Goal: Task Accomplishment & Management: Complete application form

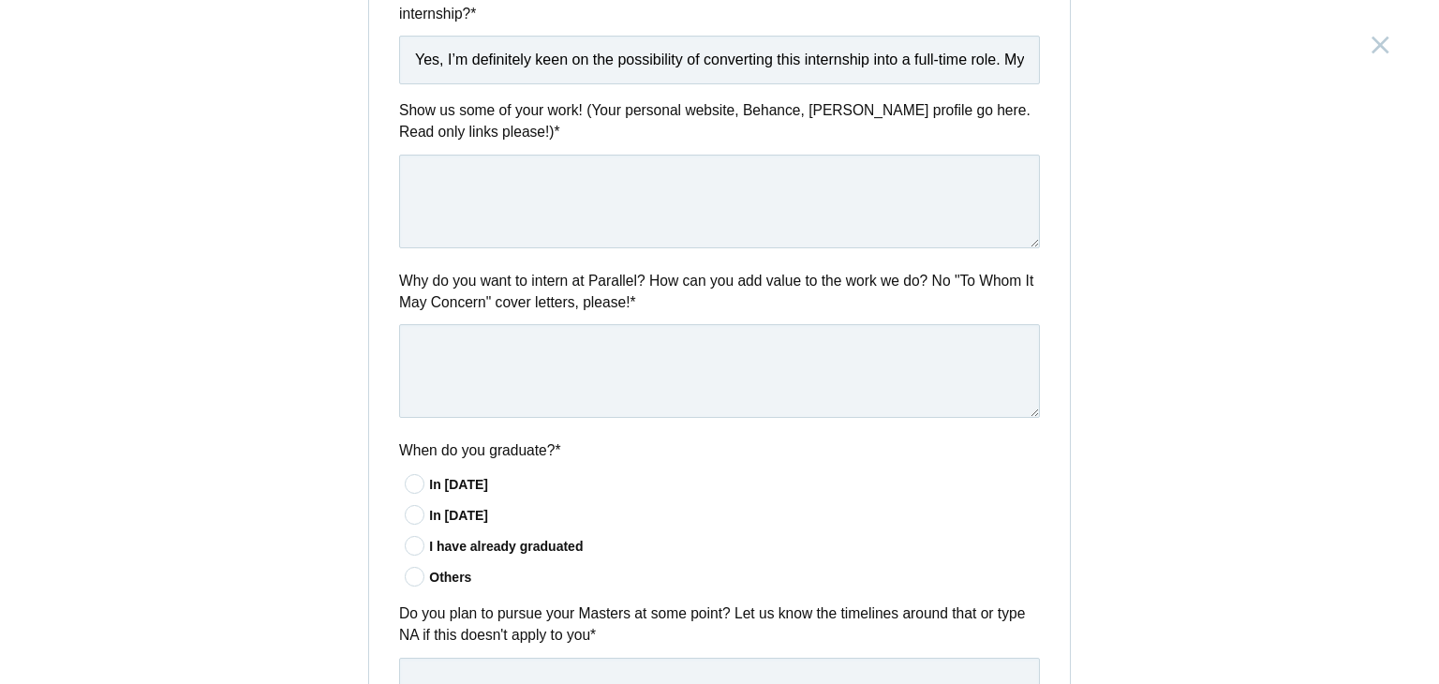
scroll to position [707, 0]
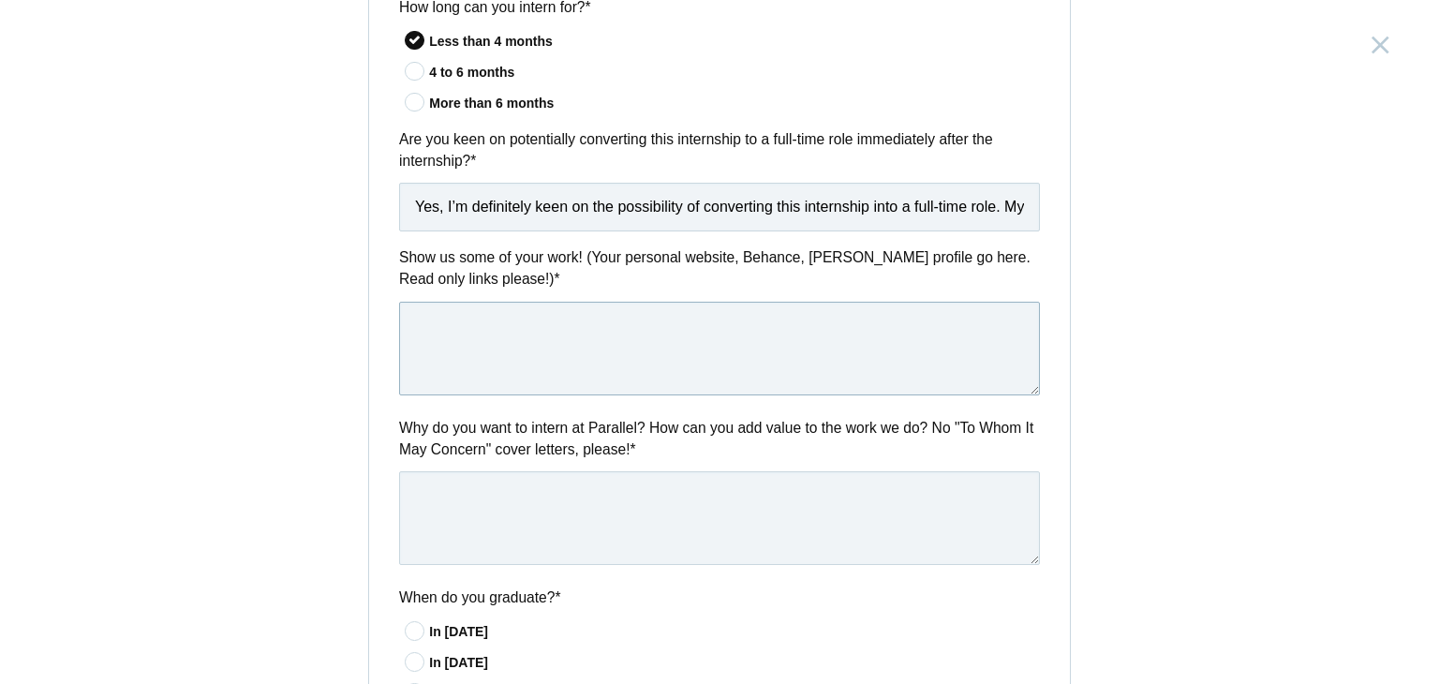
click at [585, 338] on textarea at bounding box center [719, 349] width 641 height 94
paste textarea "[URL][DOMAIN_NAME]"
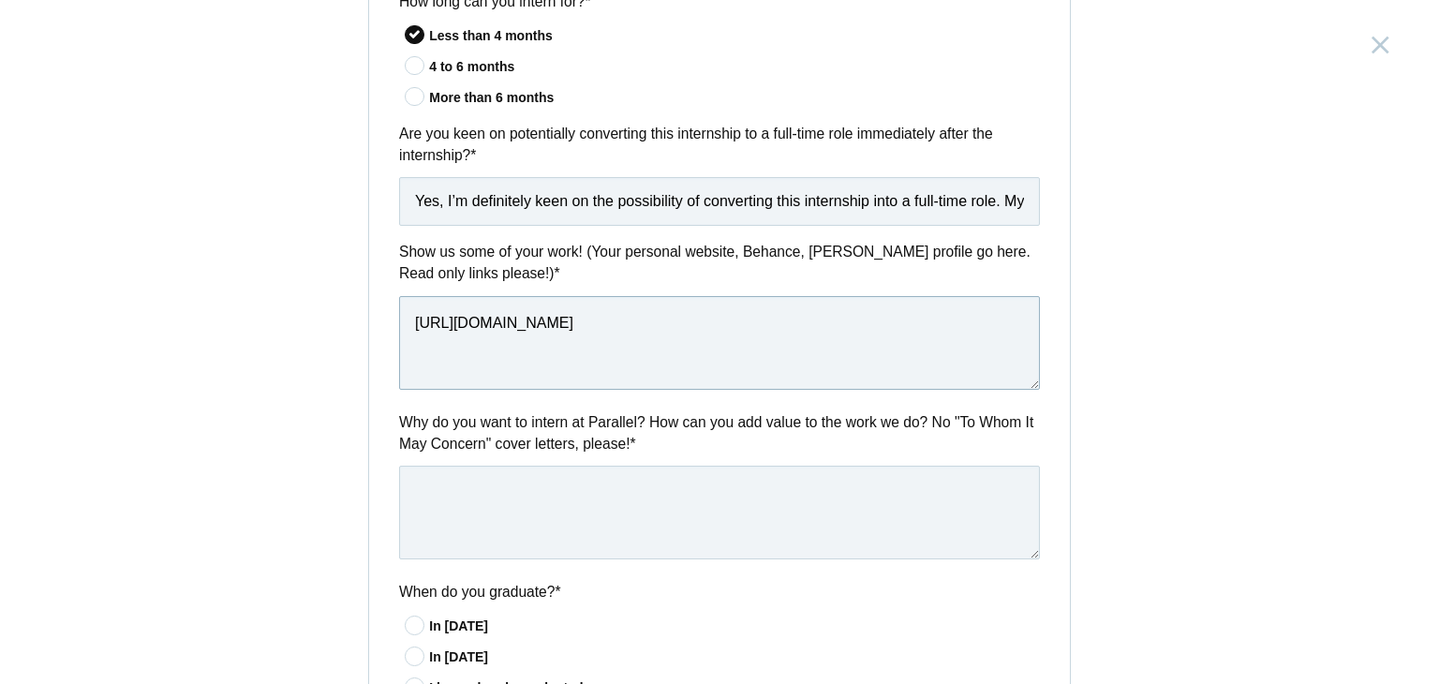
scroll to position [730, 0]
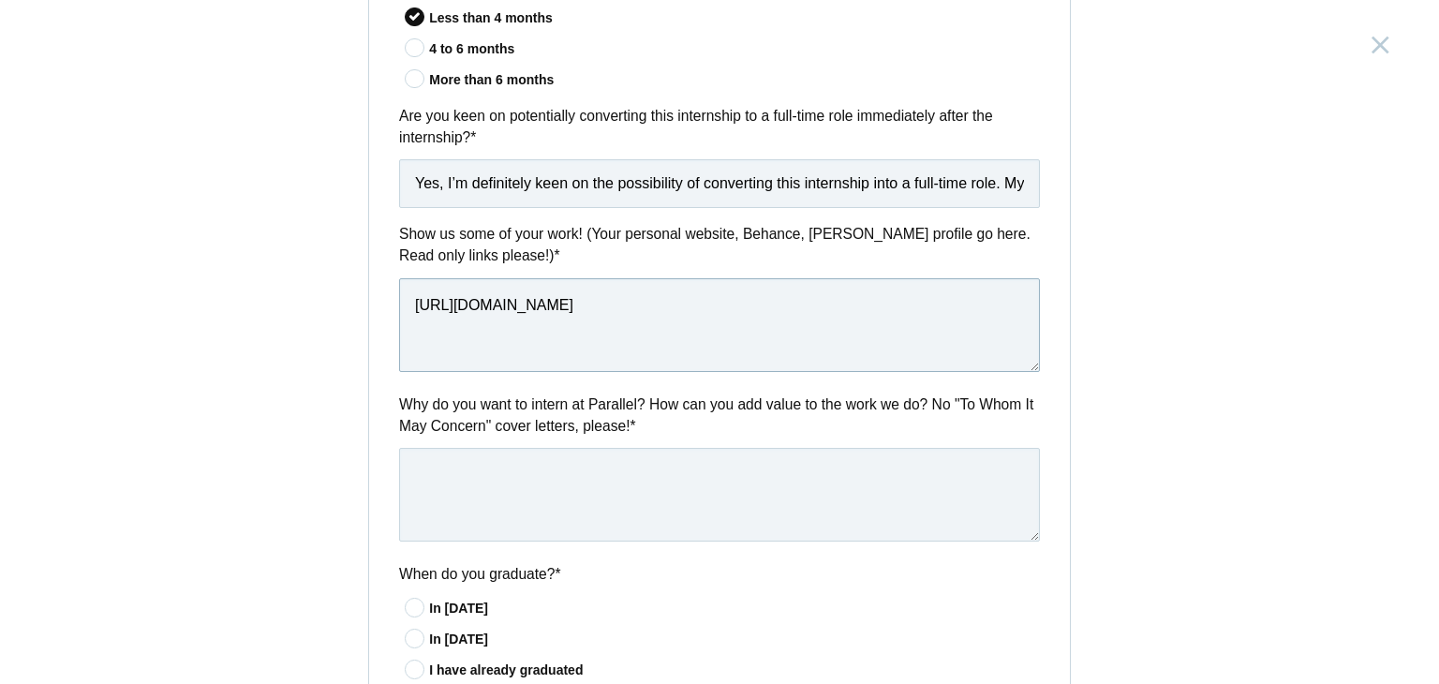
type textarea "[URL][DOMAIN_NAME]"
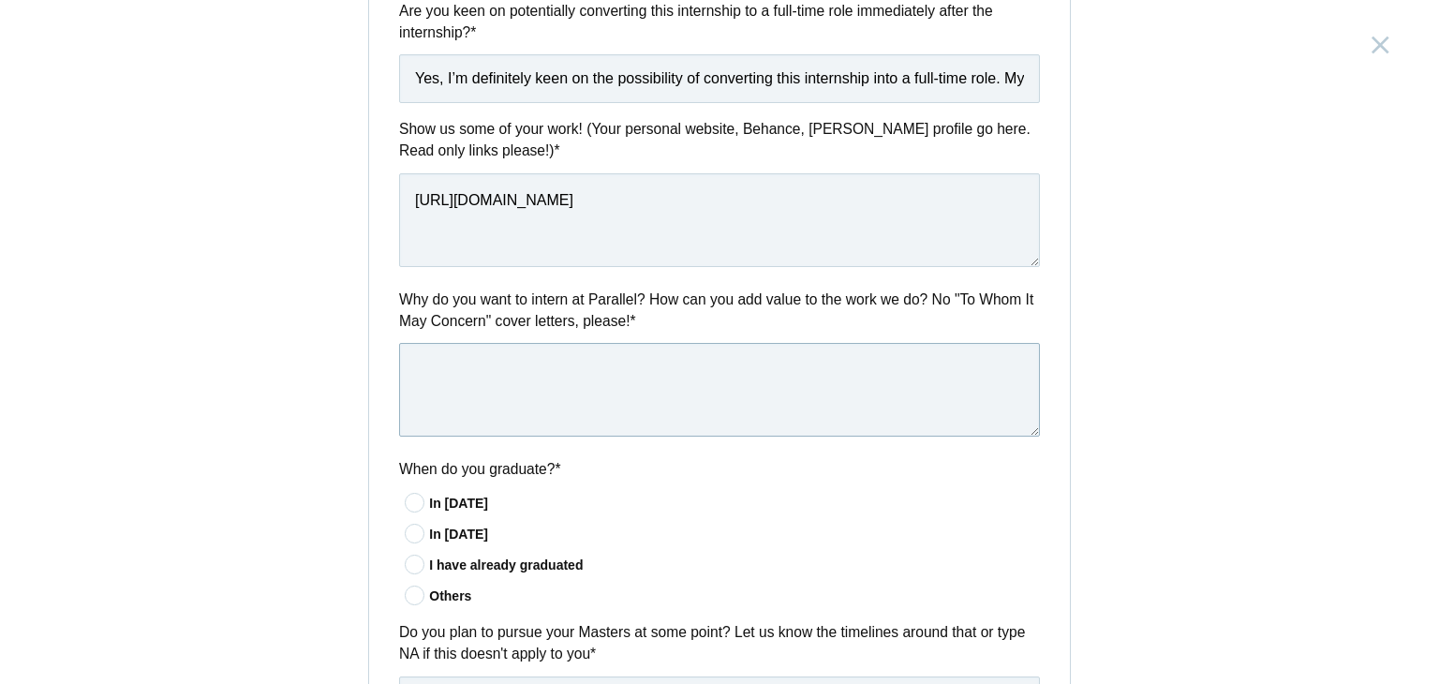
click at [620, 351] on textarea at bounding box center [719, 390] width 641 height 94
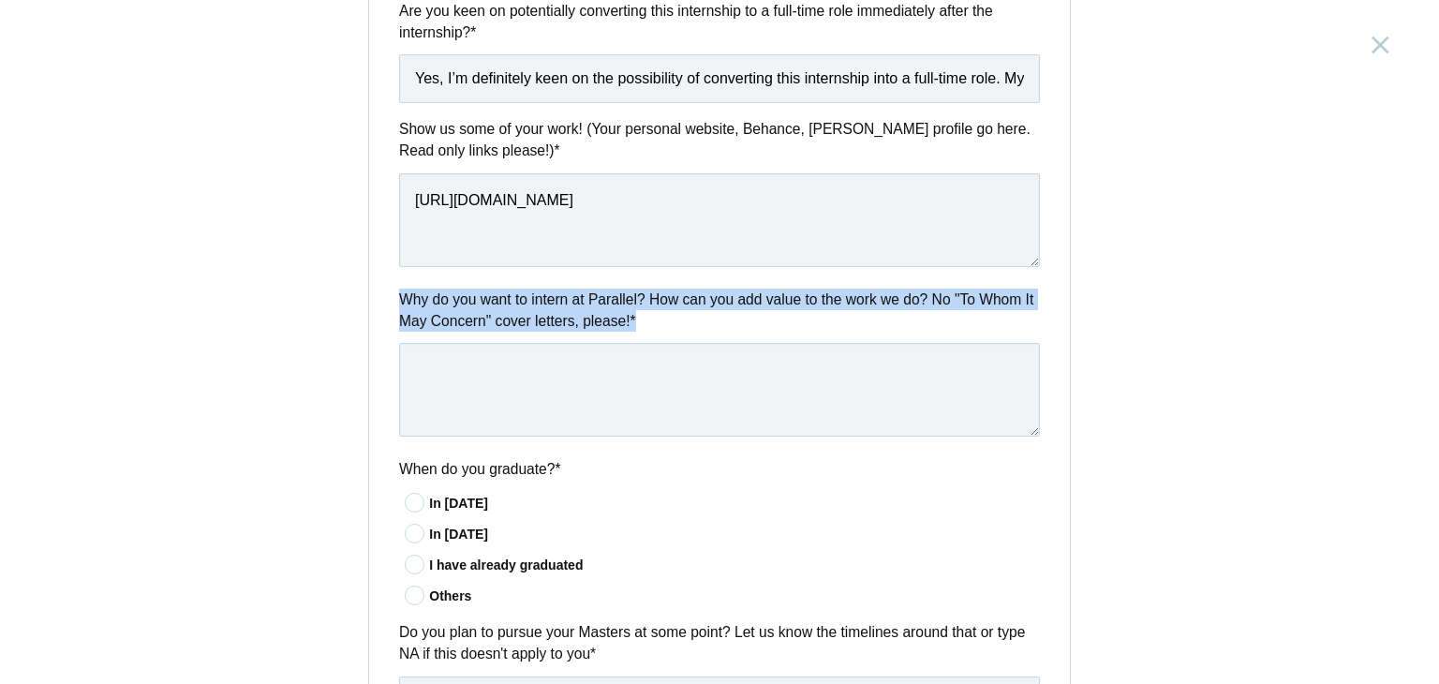
drag, startPoint x: 640, startPoint y: 323, endPoint x: 377, endPoint y: 285, distance: 266.1
click at [377, 285] on div "Questions How long can you intern for? * Less than 4 months 4 to 6 months More …" at bounding box center [719, 483] width 701 height 1346
copy label "Why do you want to intern at Parallel? How can you add value to the work we do?…"
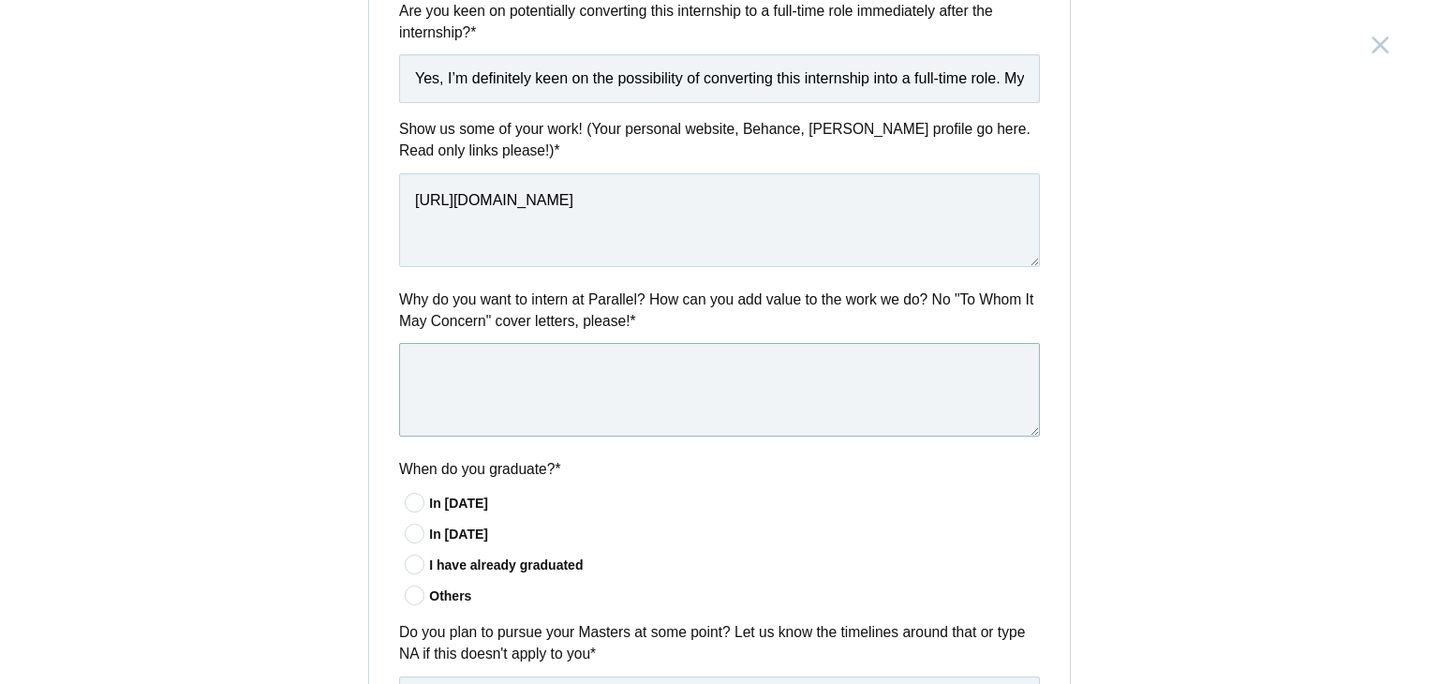
click at [524, 409] on textarea at bounding box center [719, 390] width 641 height 94
paste textarea "I’m excited about the opportunity to intern at Parallel because of the innovati…"
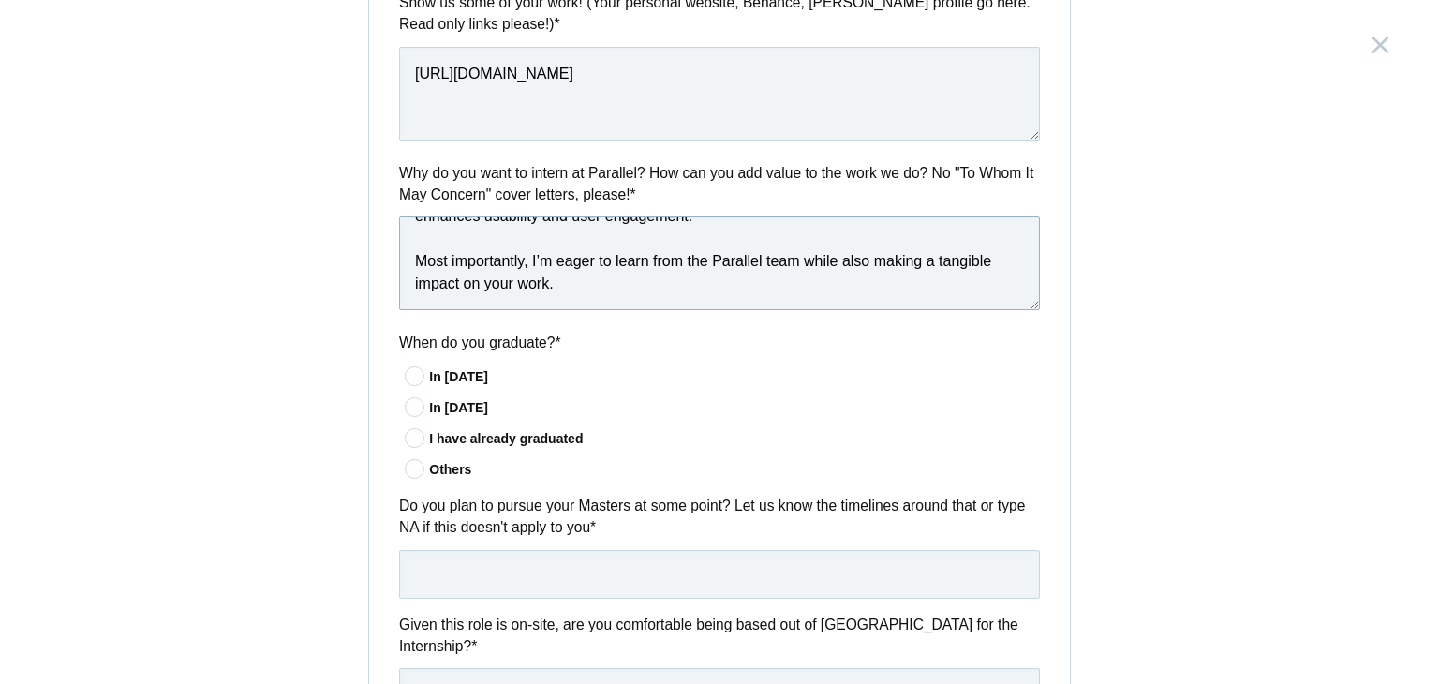
scroll to position [988, 0]
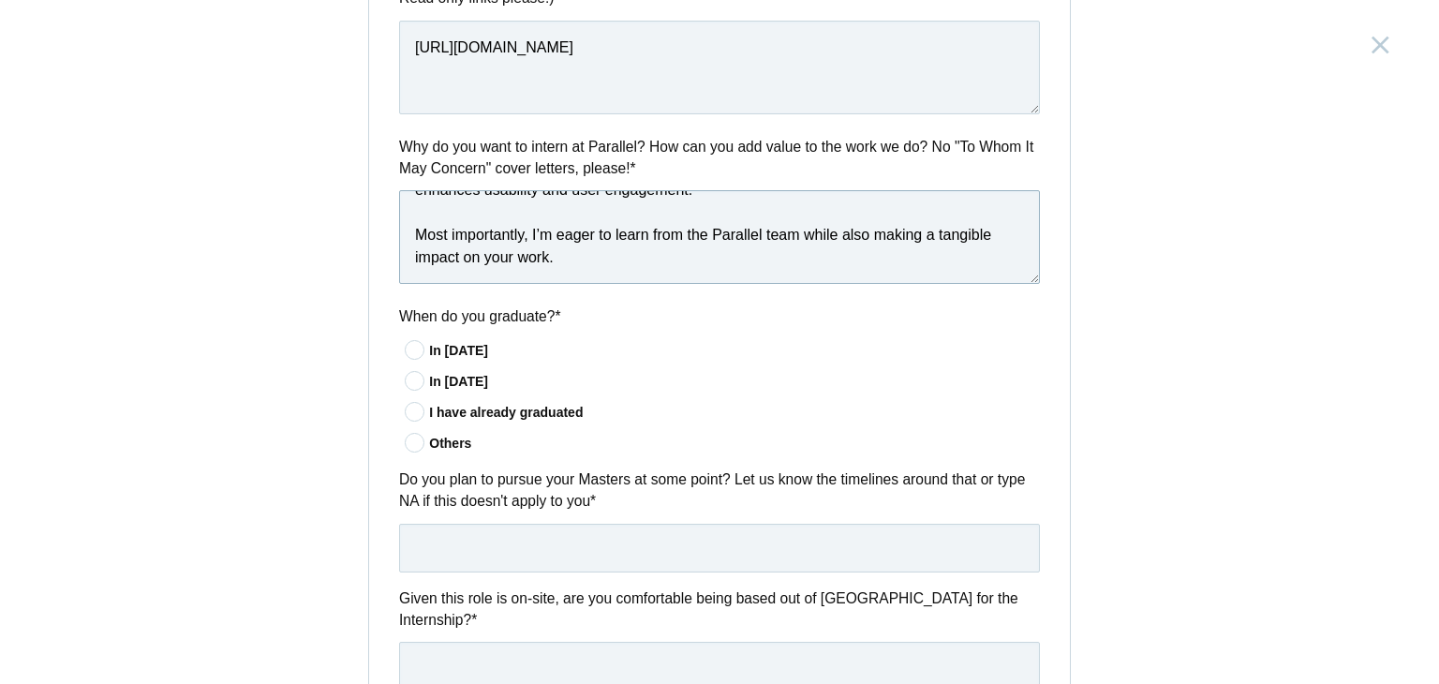
type textarea "I’m excited about the opportunity to intern at Parallel because of the innovati…"
click at [453, 410] on div "I have already graduated" at bounding box center [734, 413] width 611 height 20
click at [0, 0] on input"] "I have already graduated" at bounding box center [0, 0] width 0 height 0
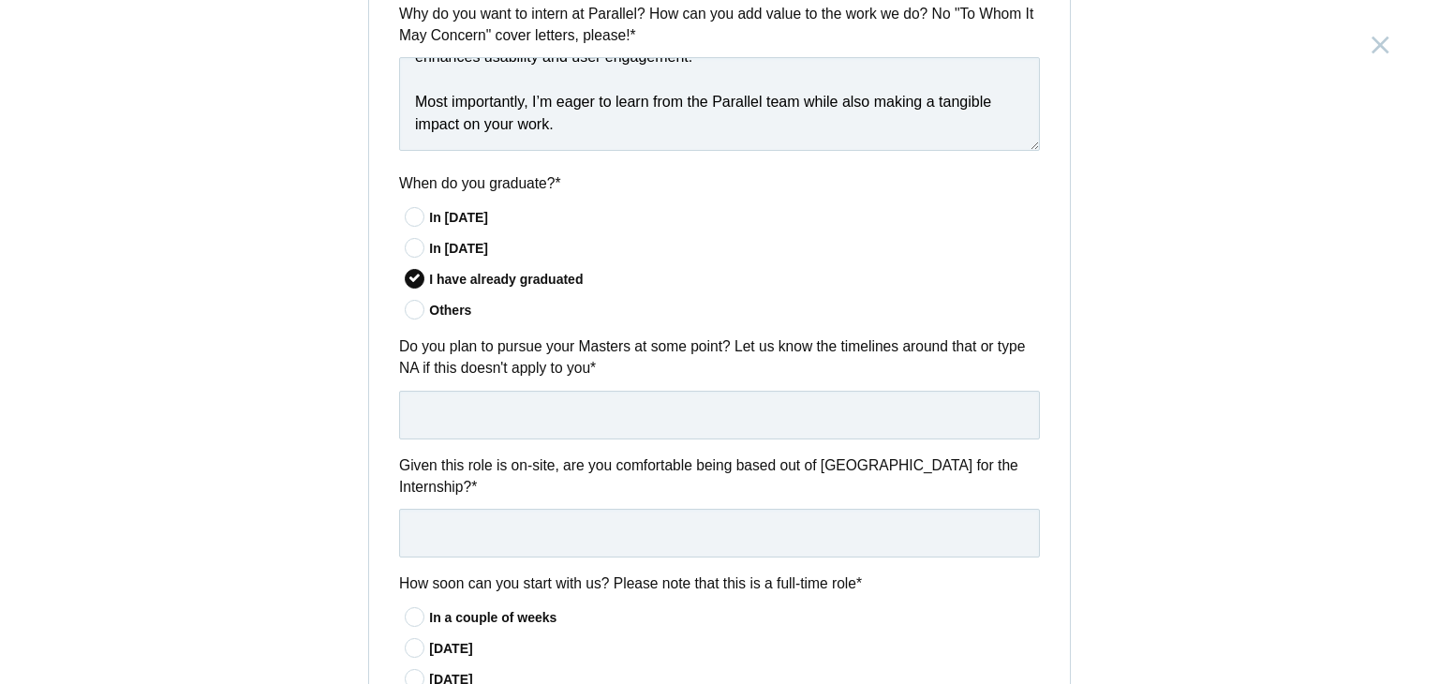
scroll to position [1123, 0]
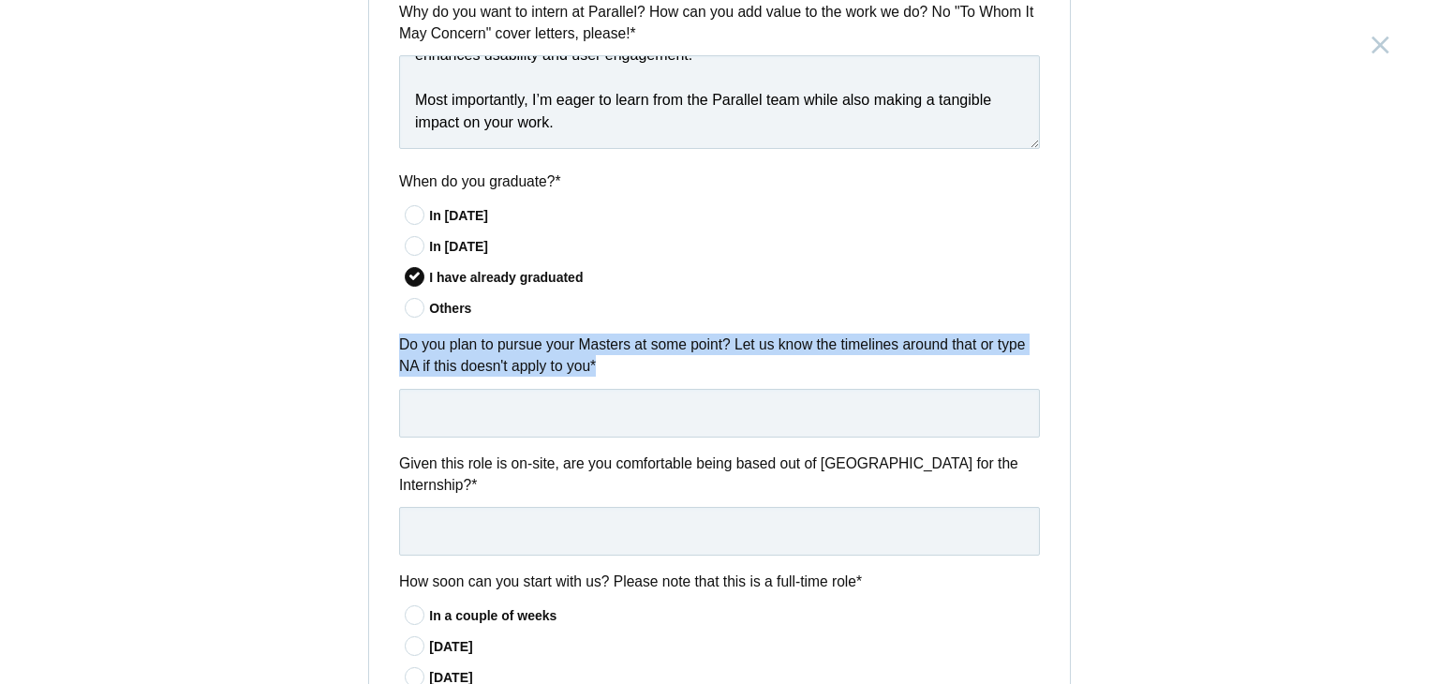
drag, startPoint x: 605, startPoint y: 372, endPoint x: 333, endPoint y: 347, distance: 273.9
click at [333, 347] on div "Product Design Intern [GEOGRAPHIC_DATA], [GEOGRAPHIC_DATA] Submitting form fail…" at bounding box center [719, 342] width 1439 height 684
copy label "Do you plan to pursue your Masters at some point? Let us know the timelines aro…"
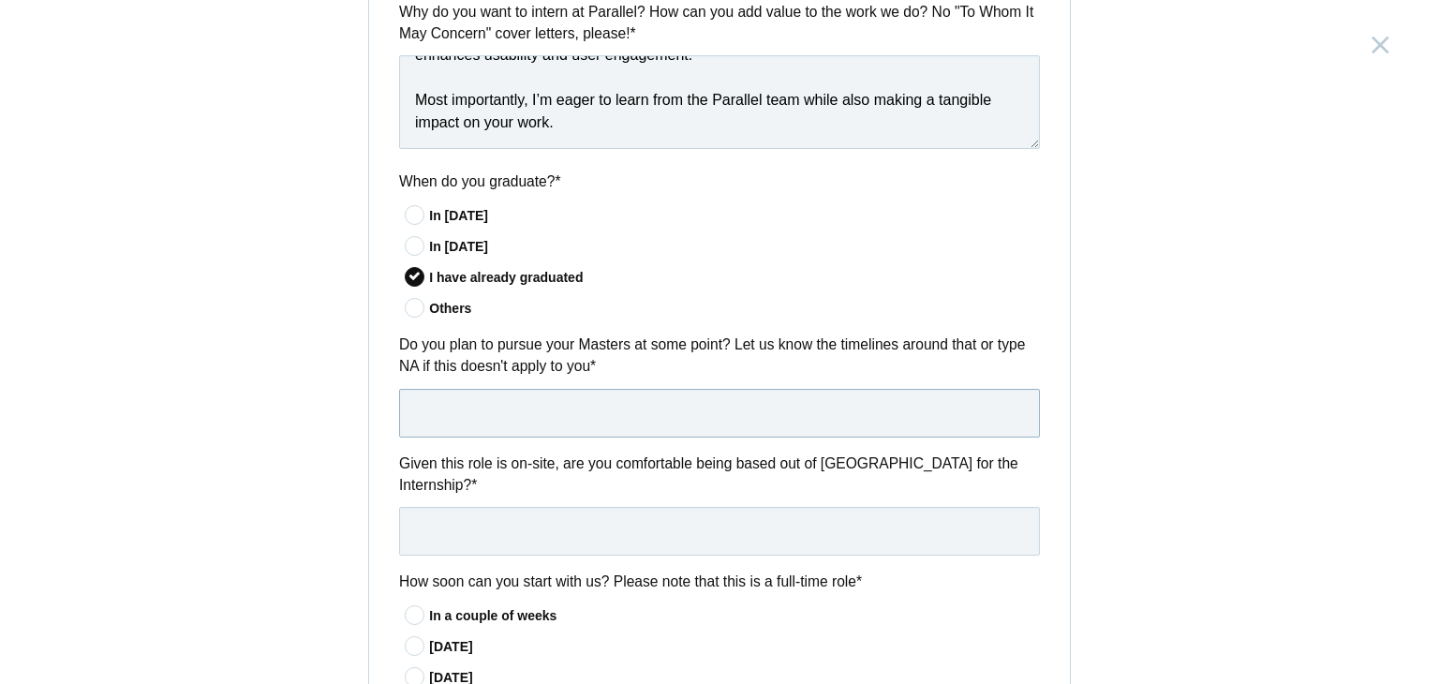
click at [499, 407] on input "text" at bounding box center [719, 413] width 641 height 49
drag, startPoint x: 412, startPoint y: 373, endPoint x: 388, endPoint y: 365, distance: 25.8
click at [388, 365] on div "Do you plan to pursue your Masters at some point? Let us know the timelines aro…" at bounding box center [719, 385] width 701 height 103
copy label "NA"
click at [466, 418] on input "text" at bounding box center [719, 413] width 641 height 49
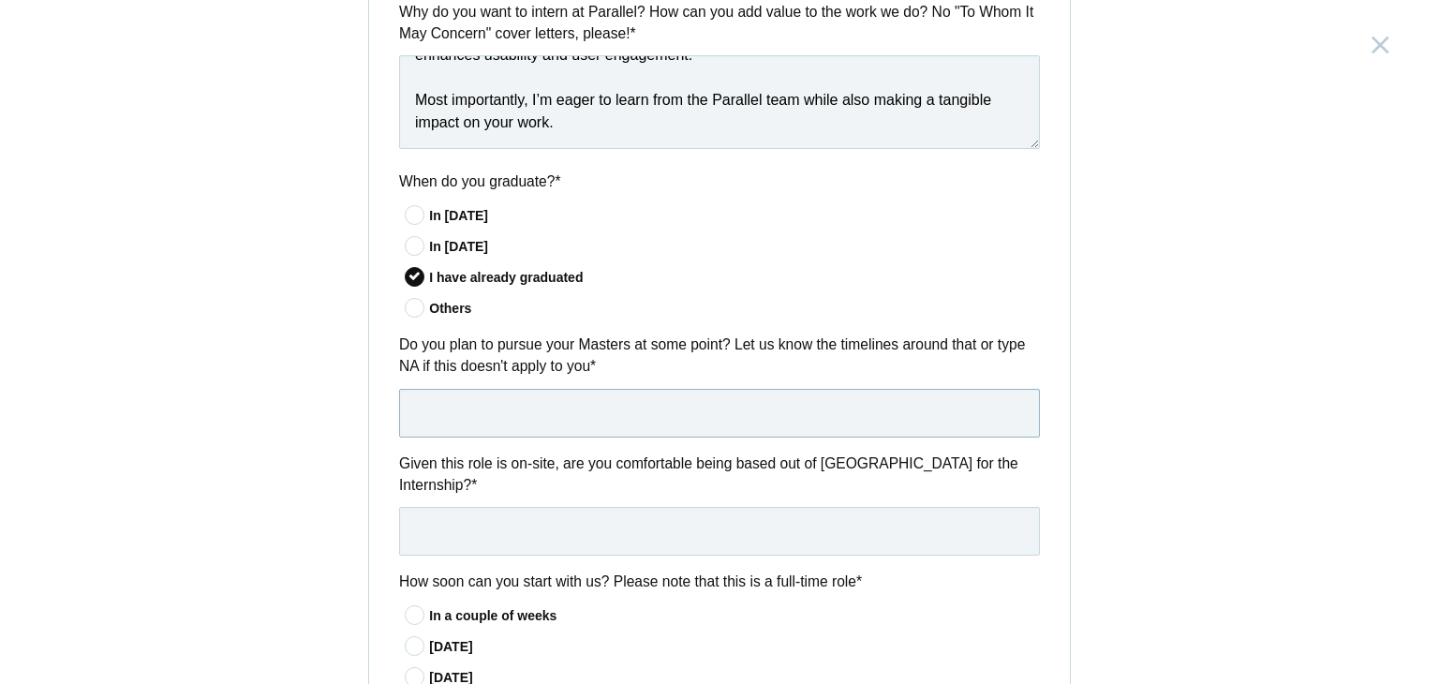
paste input "NA"
type input "N/A"
click at [567, 520] on input "text" at bounding box center [719, 531] width 641 height 49
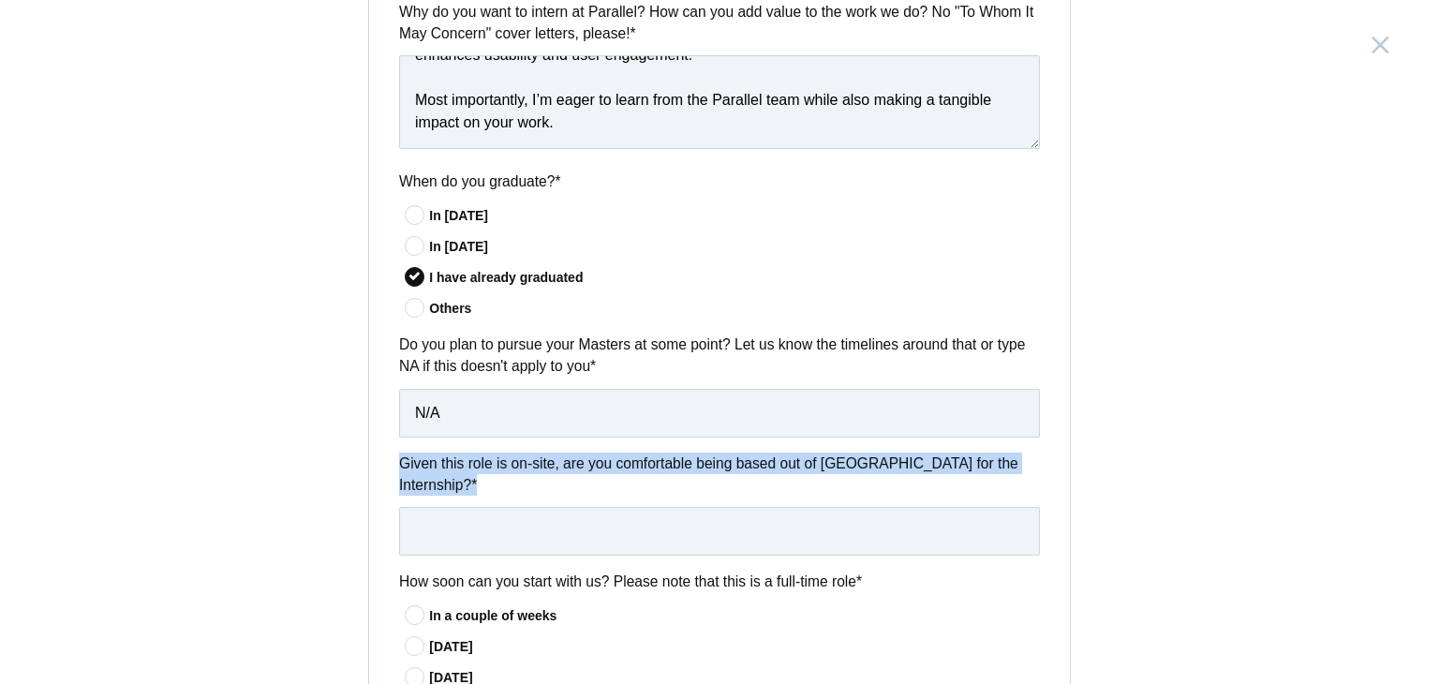
drag, startPoint x: 386, startPoint y: 450, endPoint x: 1040, endPoint y: 469, distance: 654.4
click at [1040, 469] on div "Given this role is on-site, are you comfortable being based out of [GEOGRAPHIC_…" at bounding box center [719, 504] width 701 height 103
copy label "Given this role is on-site, are you comfortable being based out of [GEOGRAPHIC_…"
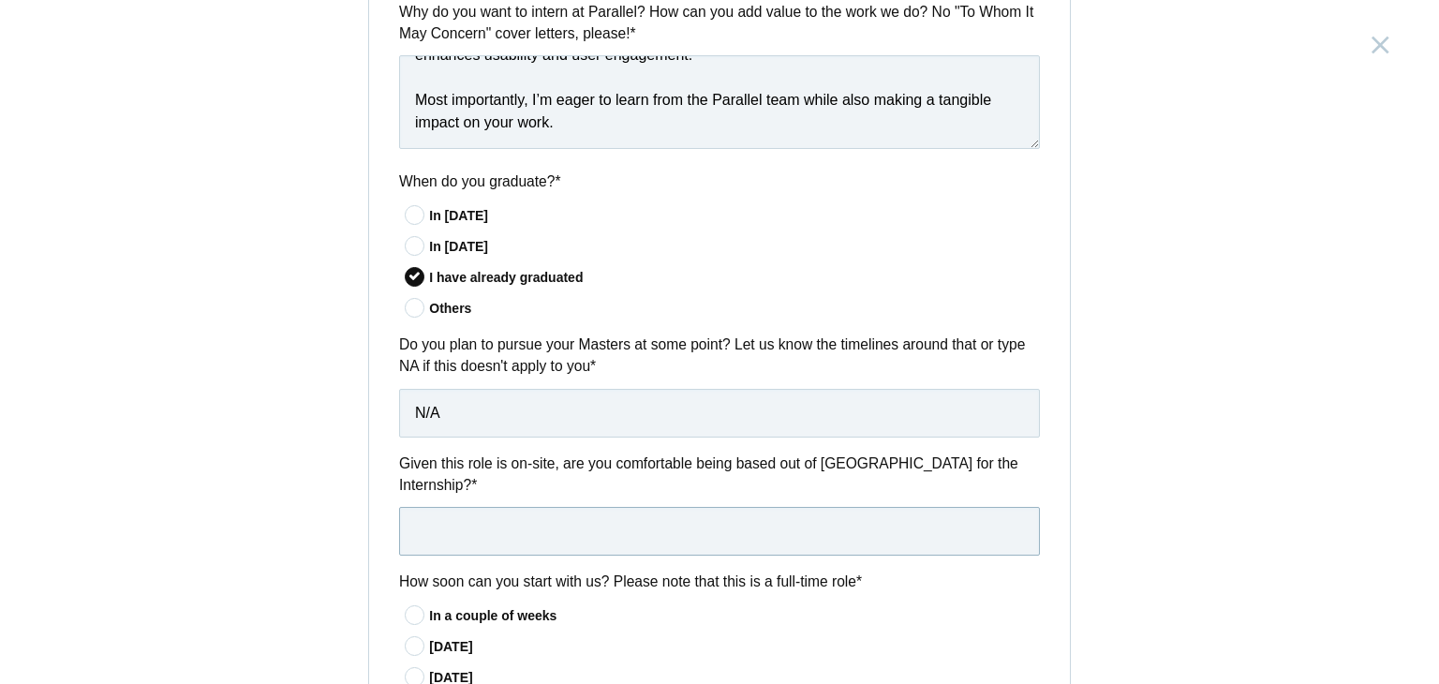
click at [500, 521] on input "text" at bounding box center [719, 531] width 641 height 49
paste input ""Yes, I’m comfortable with an on-site internship in [GEOGRAPHIC_DATA] and avail…"
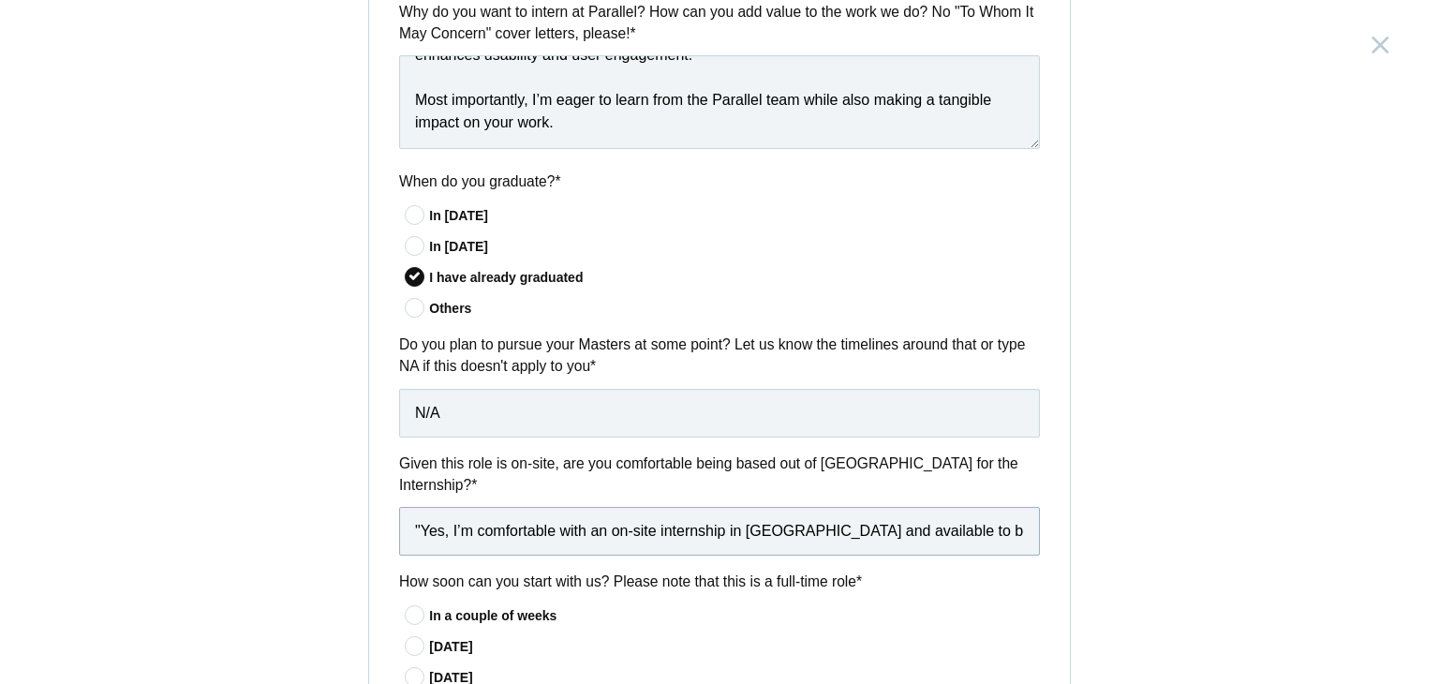
scroll to position [0, 227]
click at [1027, 507] on input ""Yes, I’m comfortable with an on-site internship in [GEOGRAPHIC_DATA] and avail…" at bounding box center [719, 531] width 641 height 49
click at [1018, 507] on input ""Yes, I’m comfortable with an on-site internship in [GEOGRAPHIC_DATA] and avail…" at bounding box center [719, 531] width 641 height 49
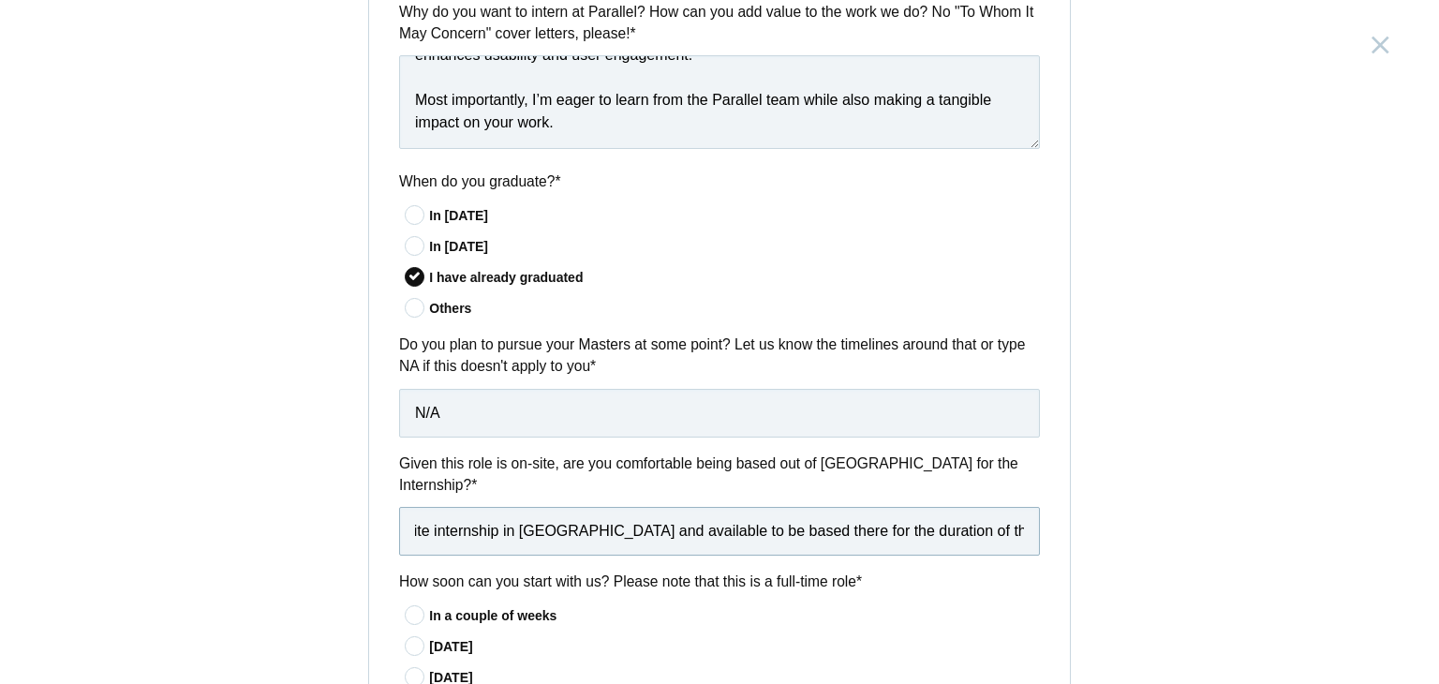
click at [1018, 507] on input ""Yes, I’m comfortable with an on-site internship in [GEOGRAPHIC_DATA] and avail…" at bounding box center [719, 531] width 641 height 49
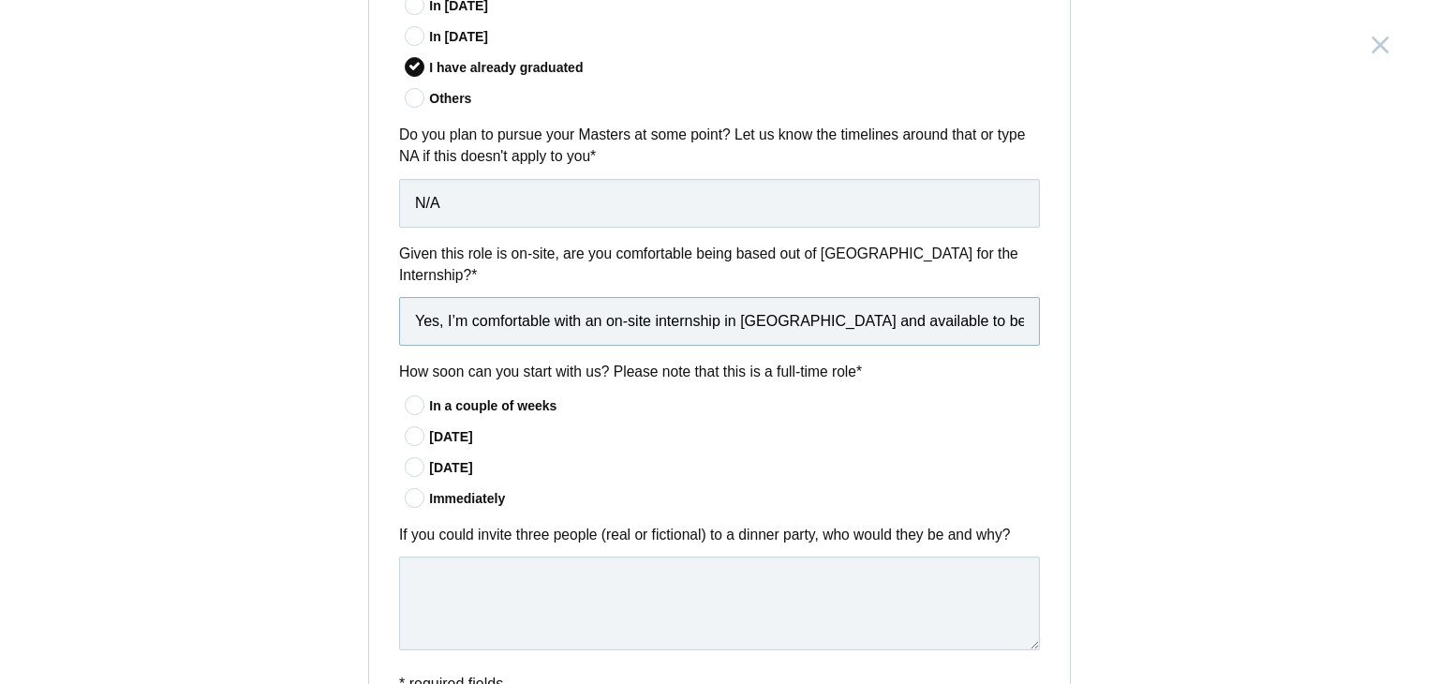
scroll to position [1333, 0]
type input "Yes, I’m comfortable with an on-site internship in [GEOGRAPHIC_DATA] and availa…"
click at [488, 396] on div "In a couple of weeks" at bounding box center [734, 406] width 611 height 20
click at [0, 0] on input"] "In a couple of weeks" at bounding box center [0, 0] width 0 height 0
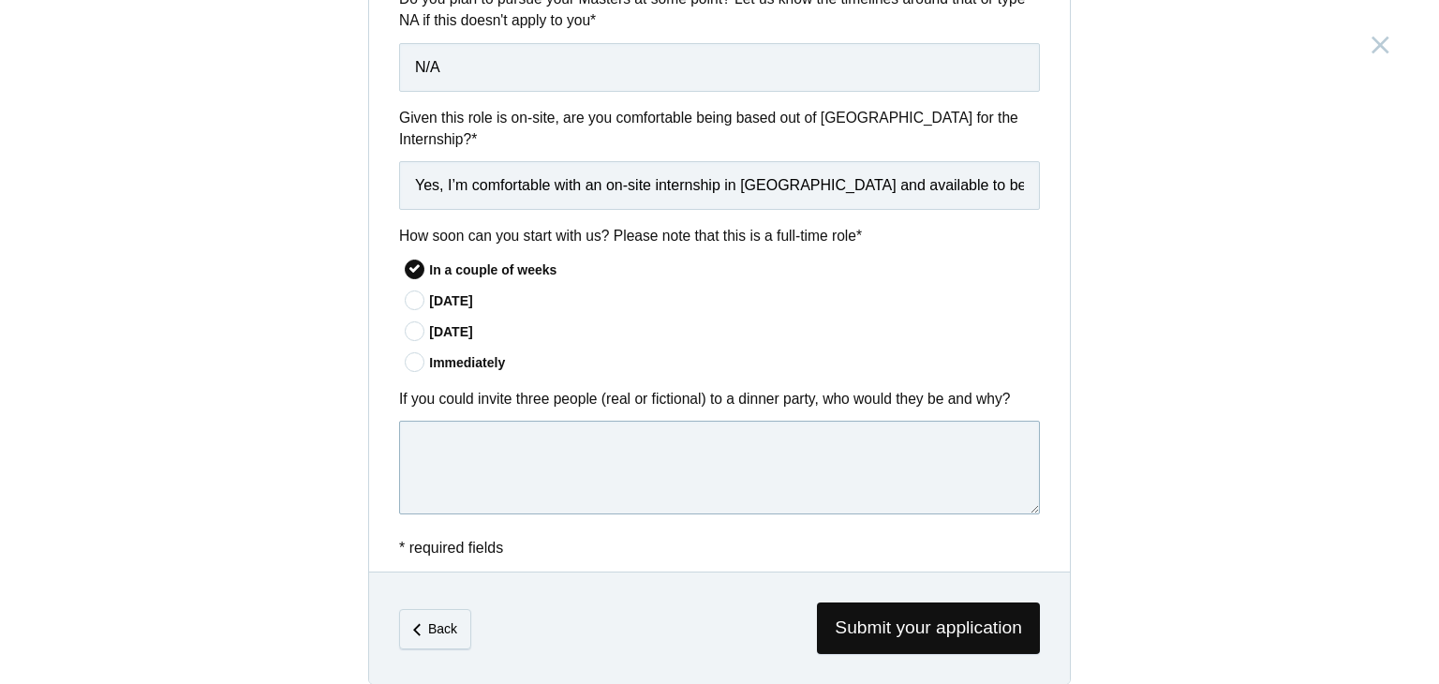
click at [484, 421] on textarea at bounding box center [719, 468] width 641 height 94
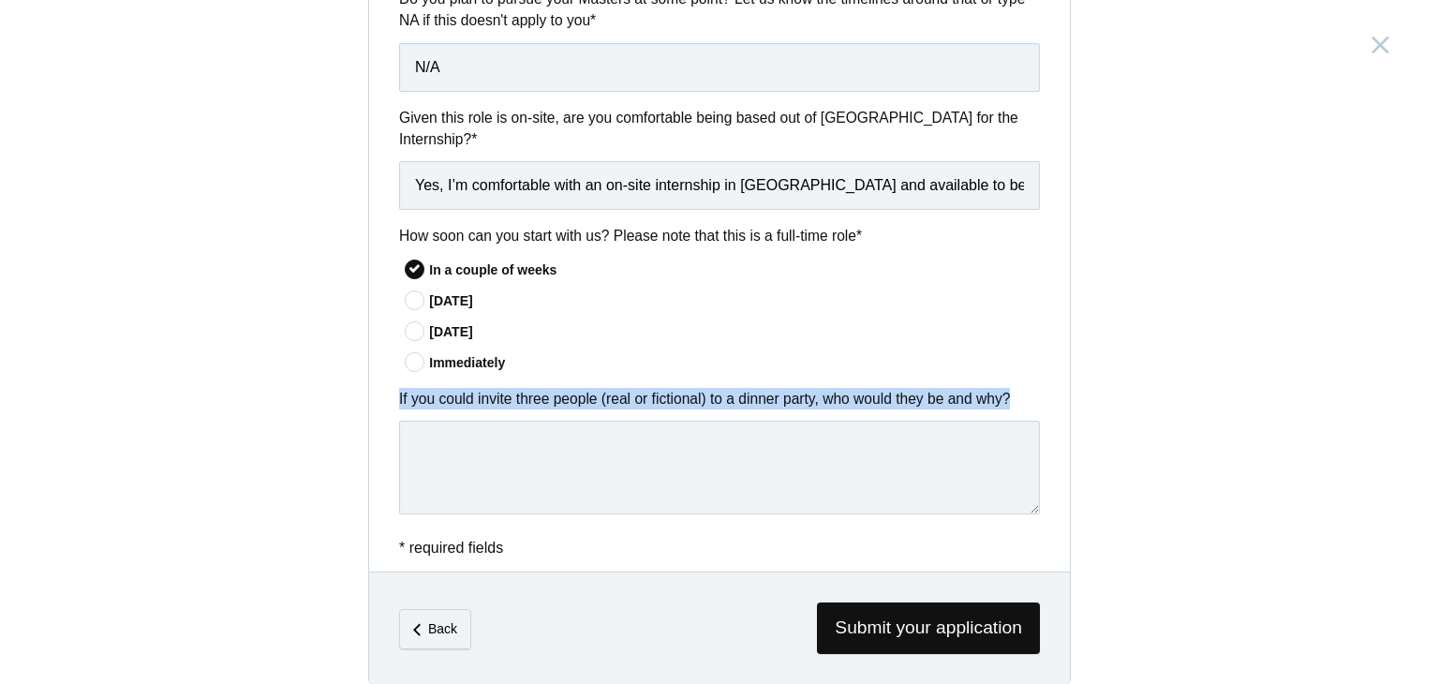
drag, startPoint x: 385, startPoint y: 373, endPoint x: 740, endPoint y: 406, distance: 356.7
click at [740, 406] on div "If you could invite three people (real or fictional) to a dinner party, who wou…" at bounding box center [719, 454] width 701 height 133
copy div "If you could invite three people (real or fictional) to a dinner party, who wou…"
click at [425, 389] on div "If you could invite three people (real or fictional) to a dinner party, who wou…" at bounding box center [719, 454] width 701 height 133
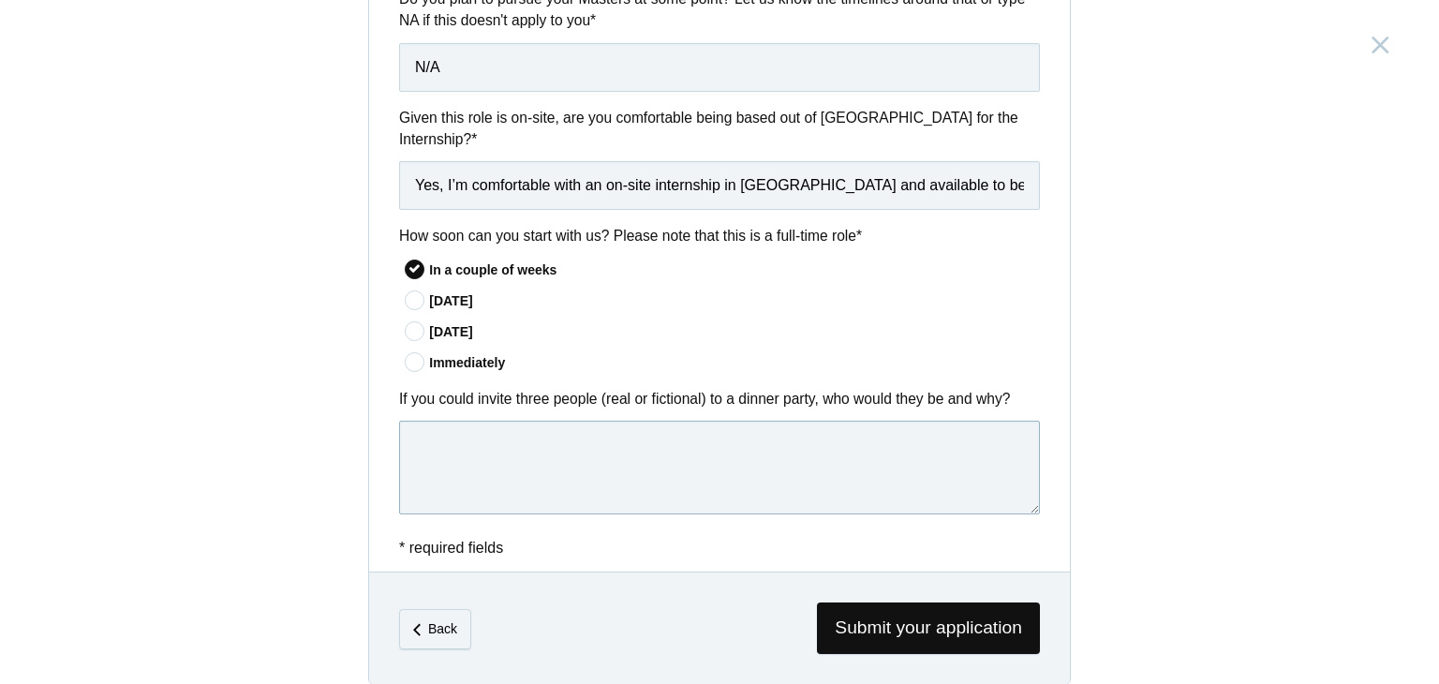
click at [428, 421] on textarea at bounding box center [719, 468] width 641 height 94
paste textarea "If I could invite three people to a dinner party, I’d choose: [PERSON_NAME] – f…"
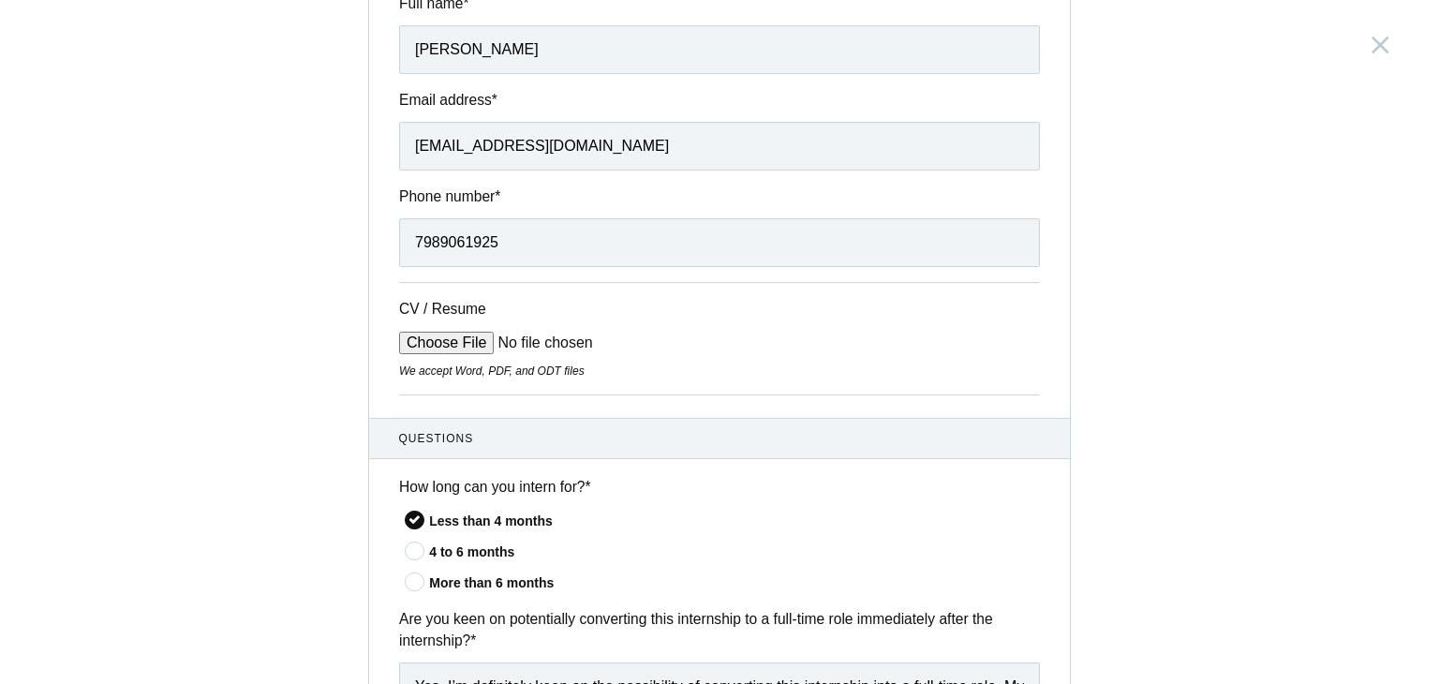
scroll to position [186, 0]
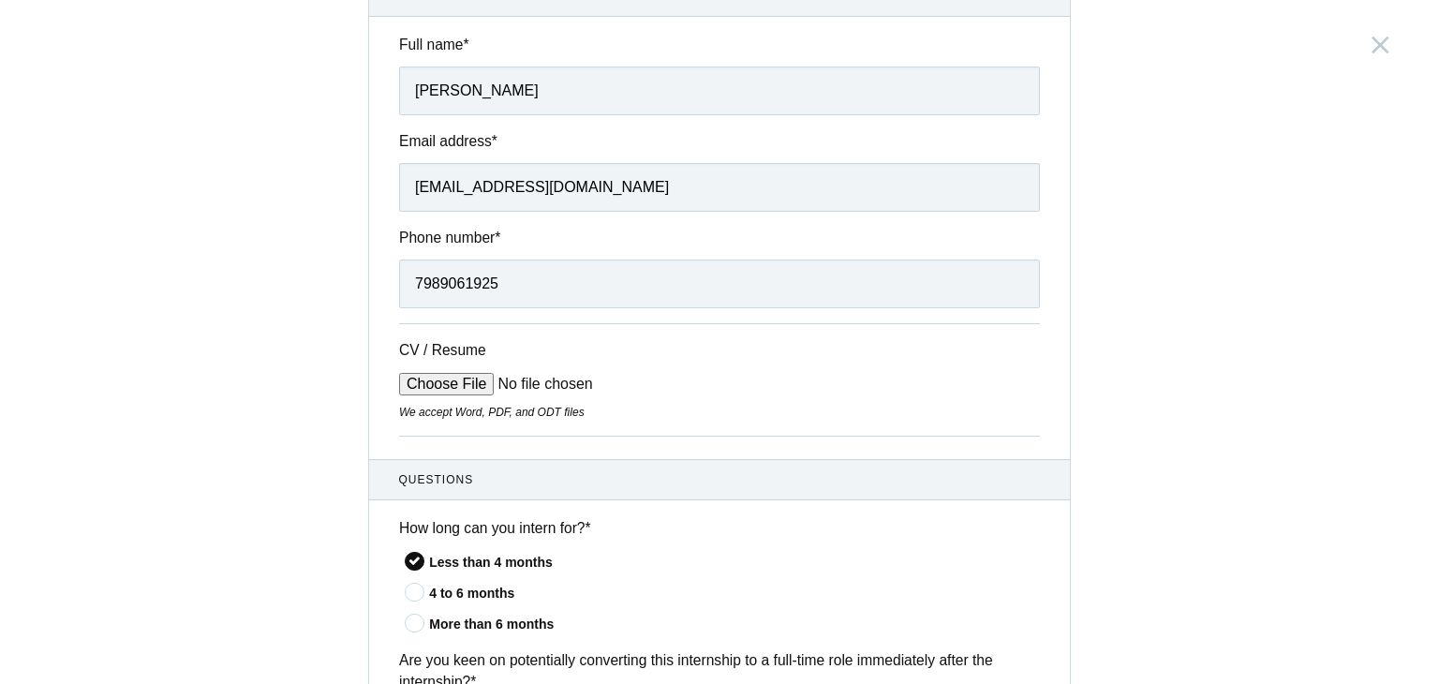
type textarea "If I could invite three people to a dinner party, I’d choose: [PERSON_NAME] – f…"
click at [457, 385] on input "CV / Resume" at bounding box center [541, 384] width 284 height 22
click at [436, 387] on input "CV / Resume" at bounding box center [541, 384] width 284 height 22
type input "C:\fakepath\[PERSON_NAME] Sandeep_Resume.pdf"
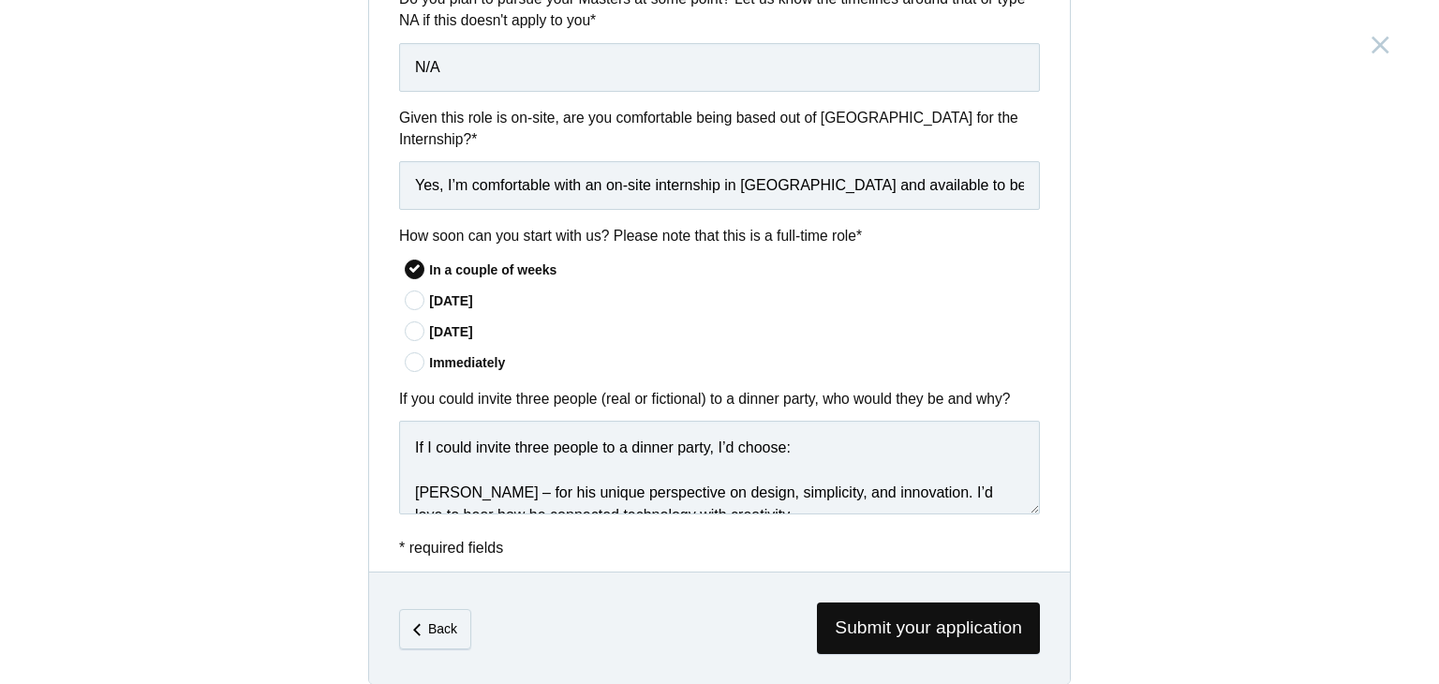
scroll to position [162, 0]
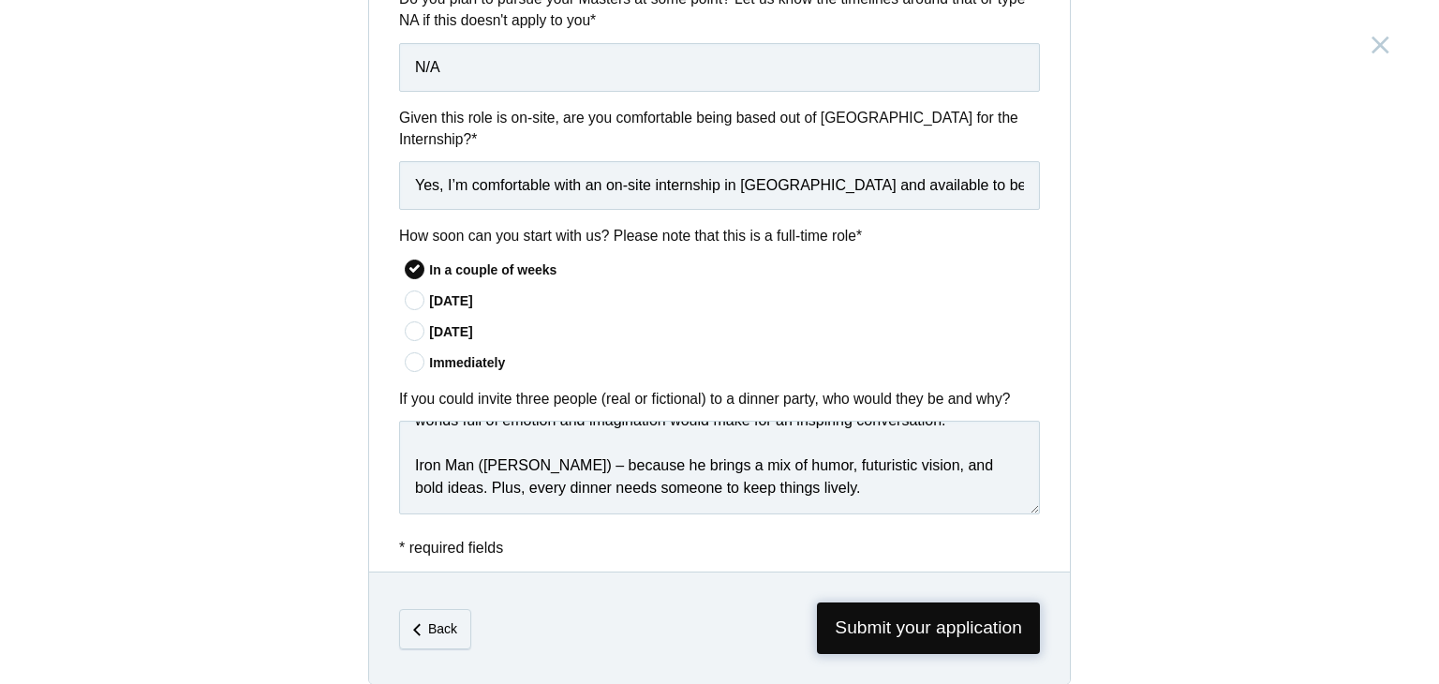
click at [913, 603] on span "Submit your application" at bounding box center [928, 629] width 223 height 52
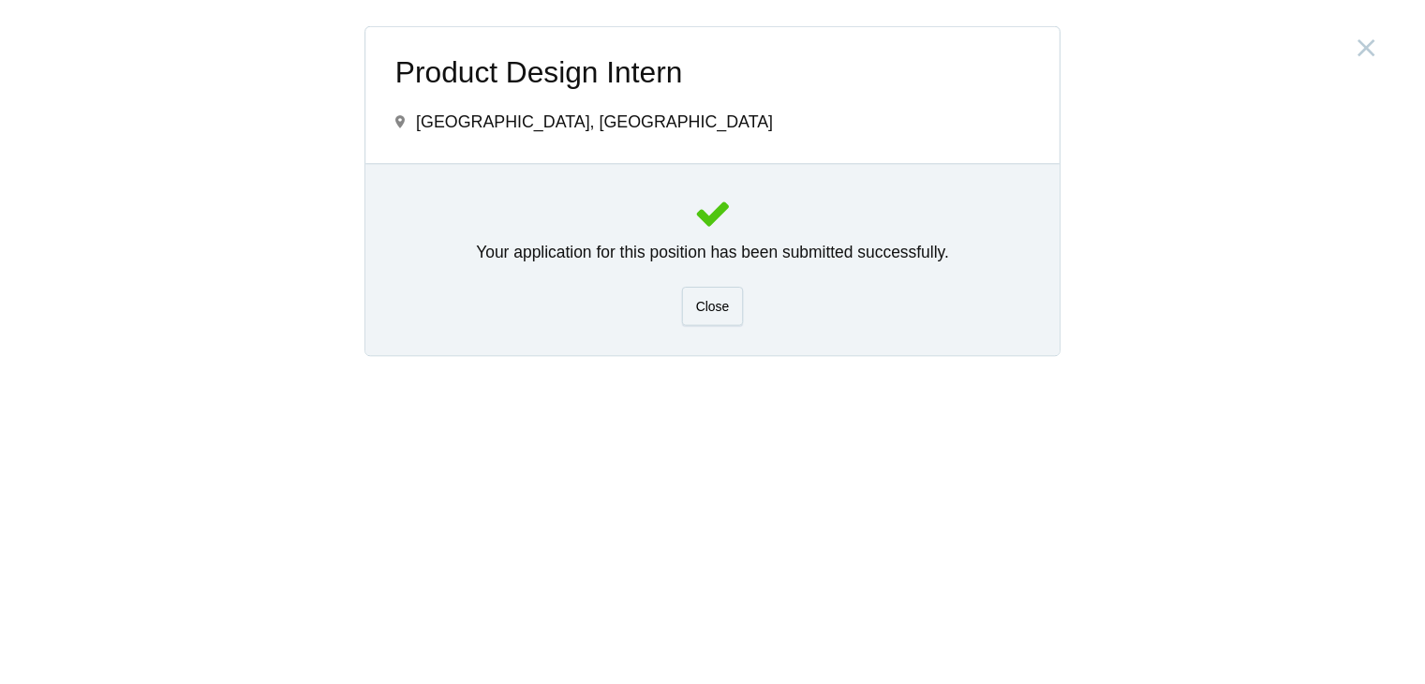
scroll to position [0, 0]
click at [723, 298] on span "Close" at bounding box center [720, 305] width 34 height 15
